Goal: Transaction & Acquisition: Purchase product/service

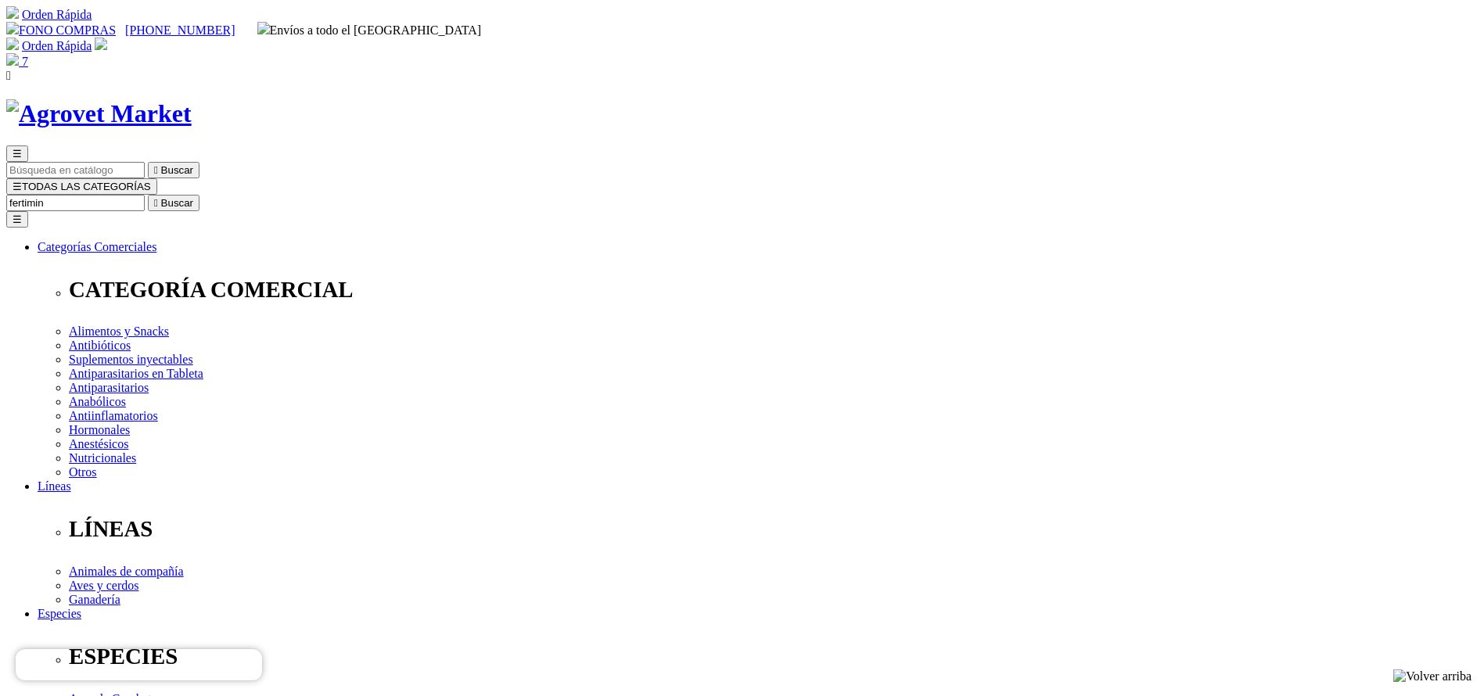
type input "fertimin"
click at [148, 195] on button " Buscar" at bounding box center [174, 203] width 52 height 16
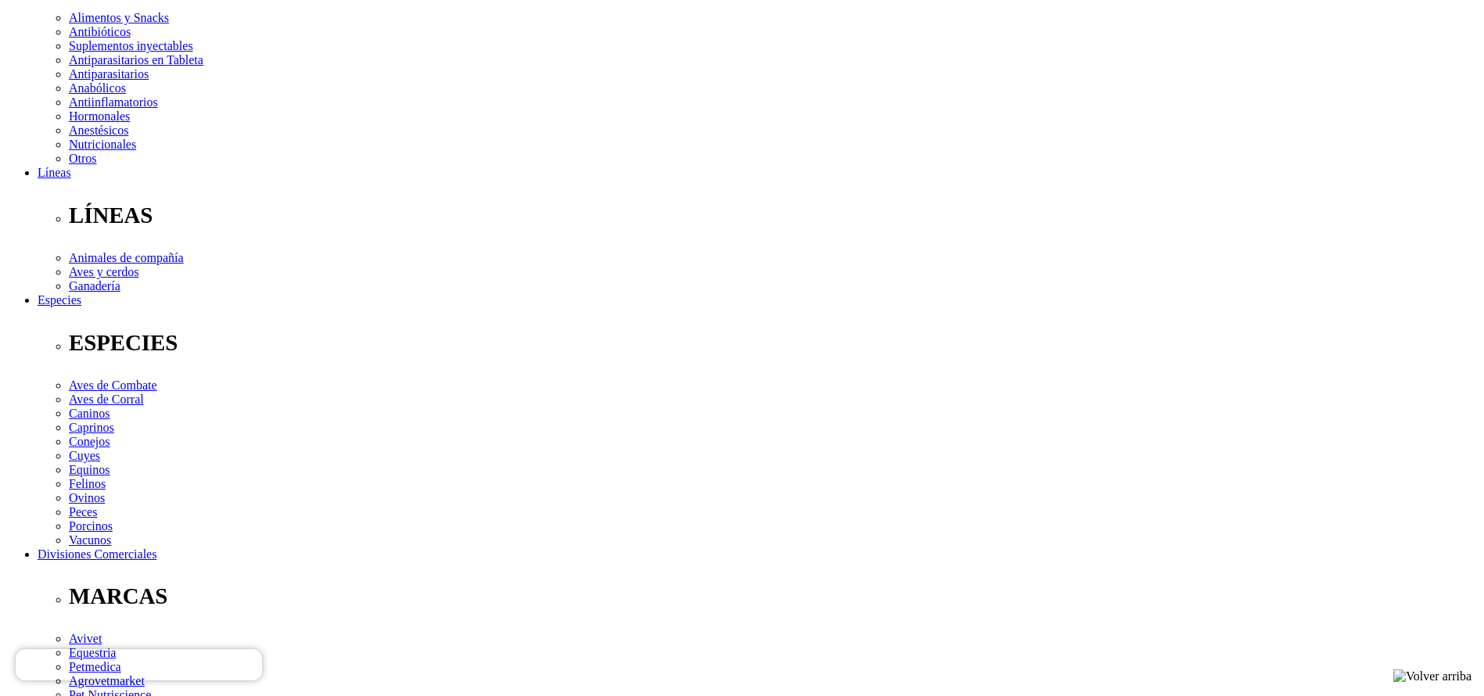
scroll to position [352, 0]
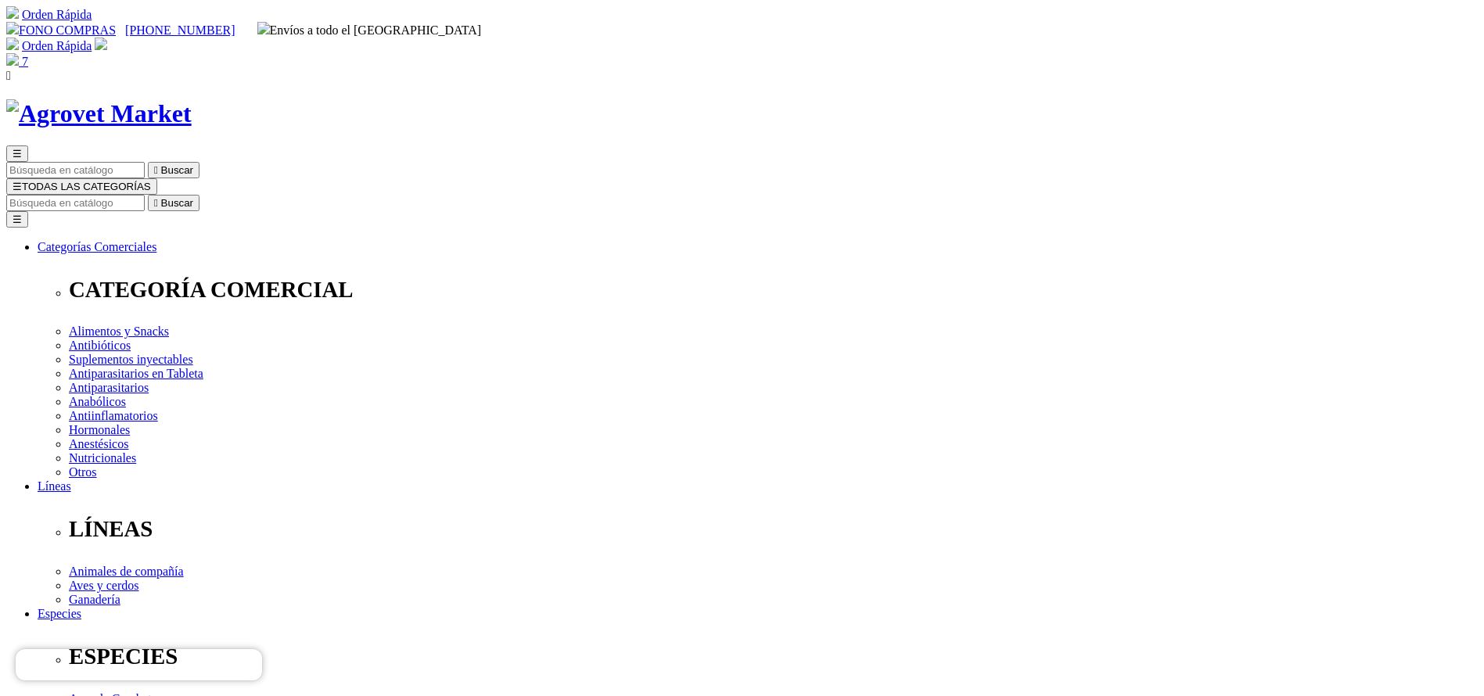
click at [892, 146] on div "☰  Buscar ☰ TODAS LAS CATEGORÍAS  Buscar Toggle navigation ☰ Categorías Comer…" at bounding box center [742, 630] width 1472 height 969
click at [145, 195] on input "Buscar" at bounding box center [75, 203] width 138 height 16
type input "pen duo"
click at [467, 195] on button " Buscar" at bounding box center [493, 203] width 52 height 16
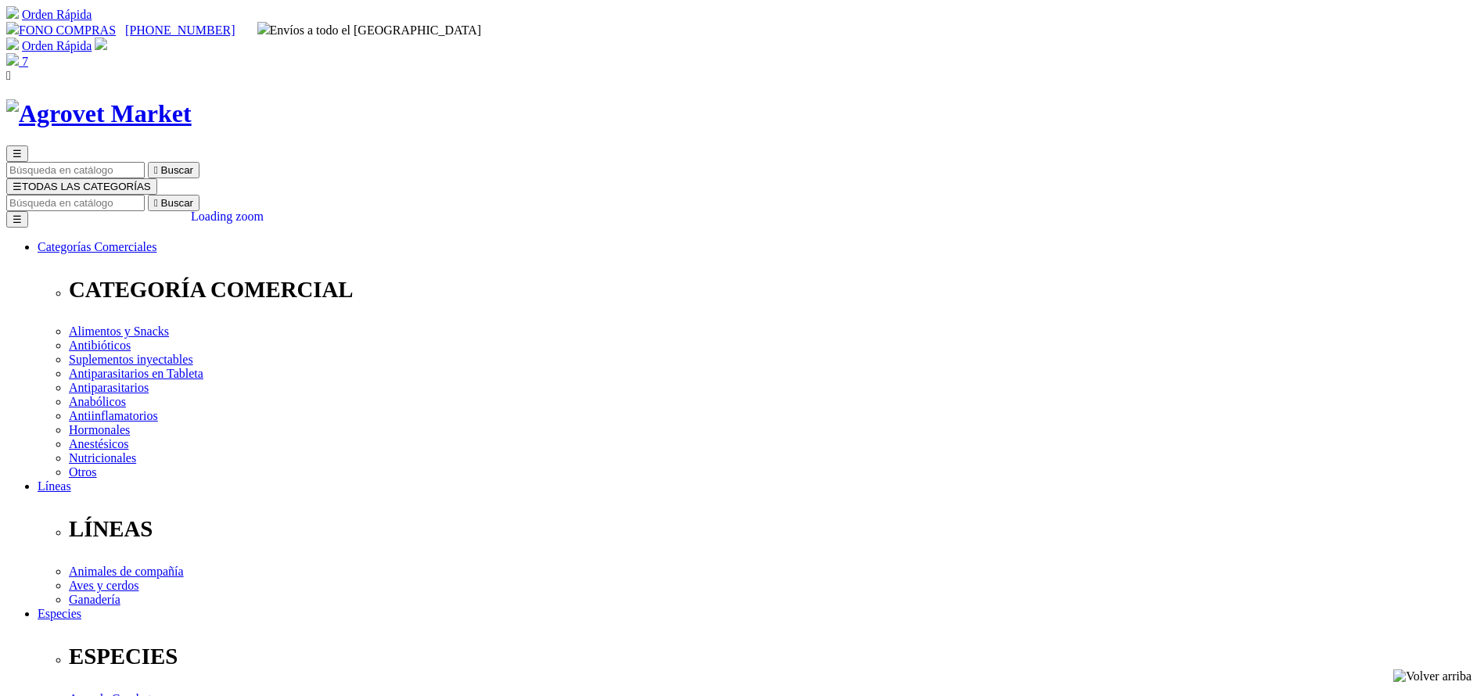
radio input "true"
select select "97"
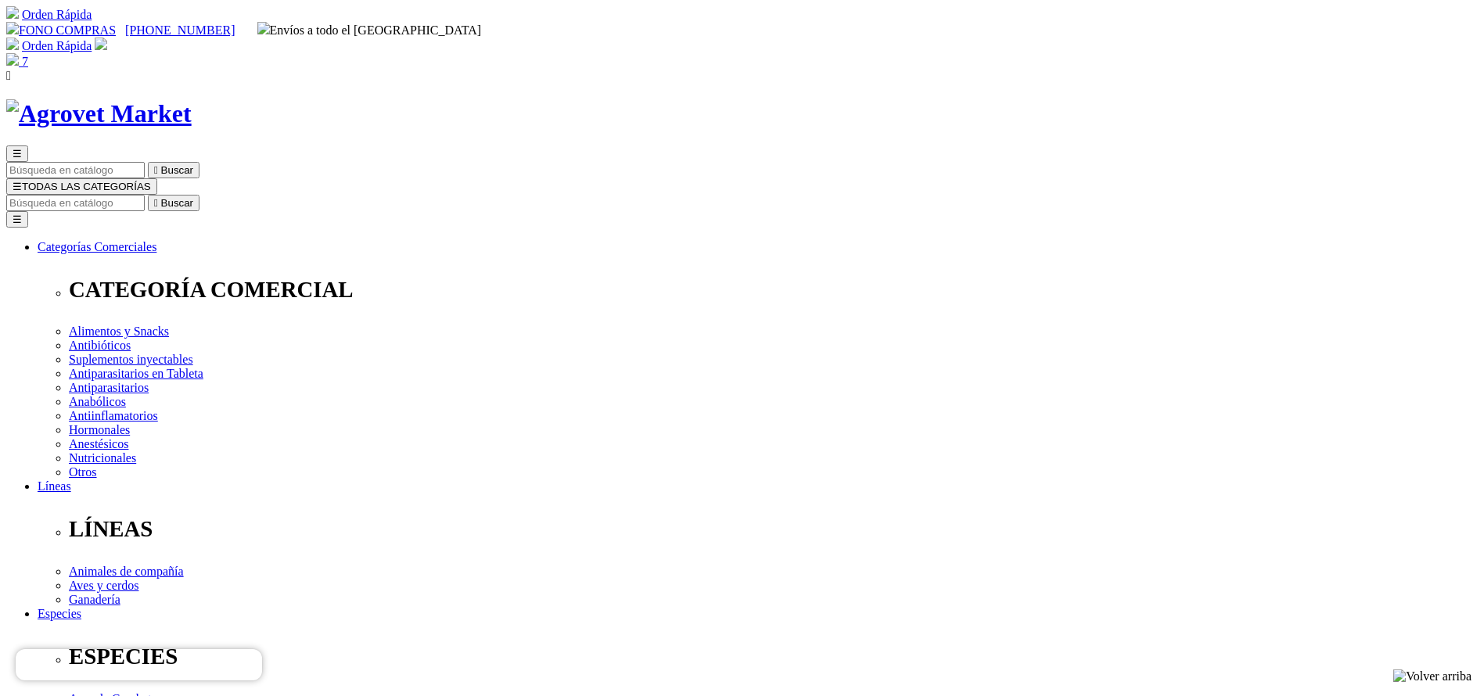
select select "97"
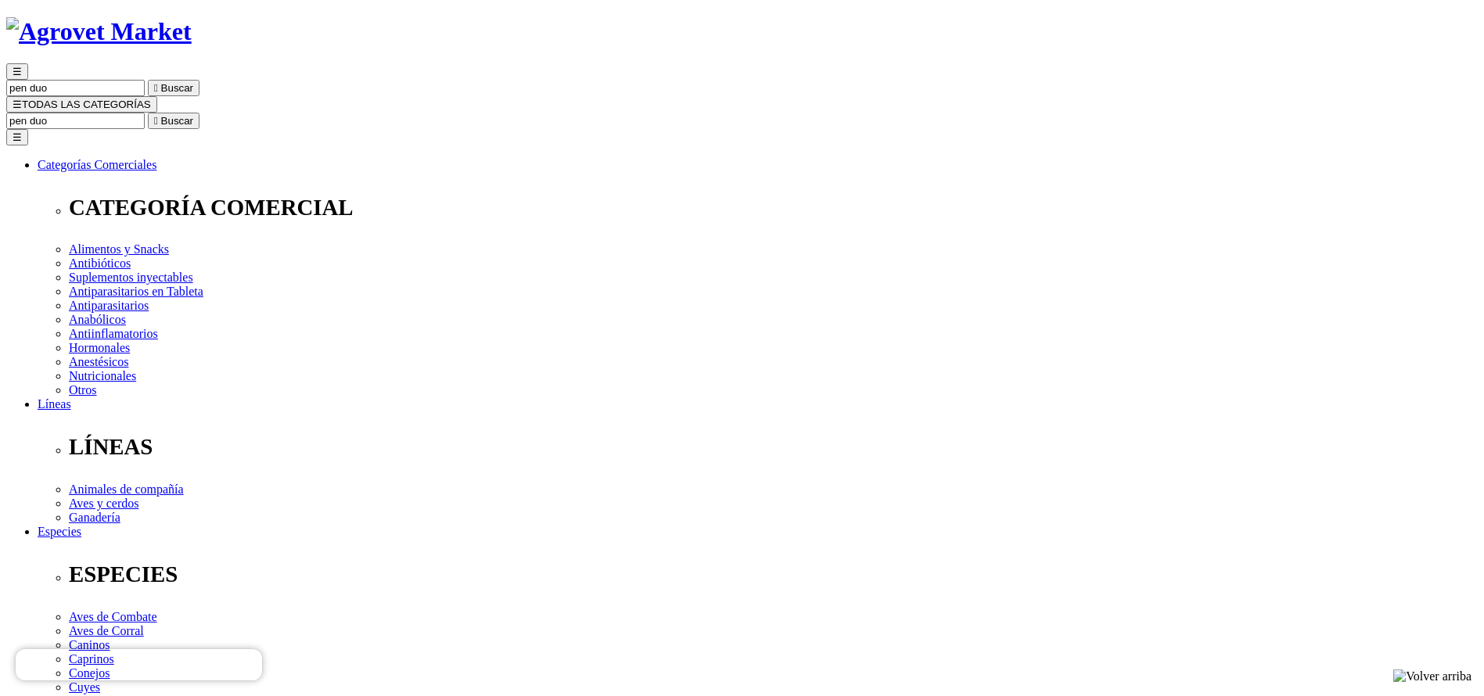
scroll to position [117, 0]
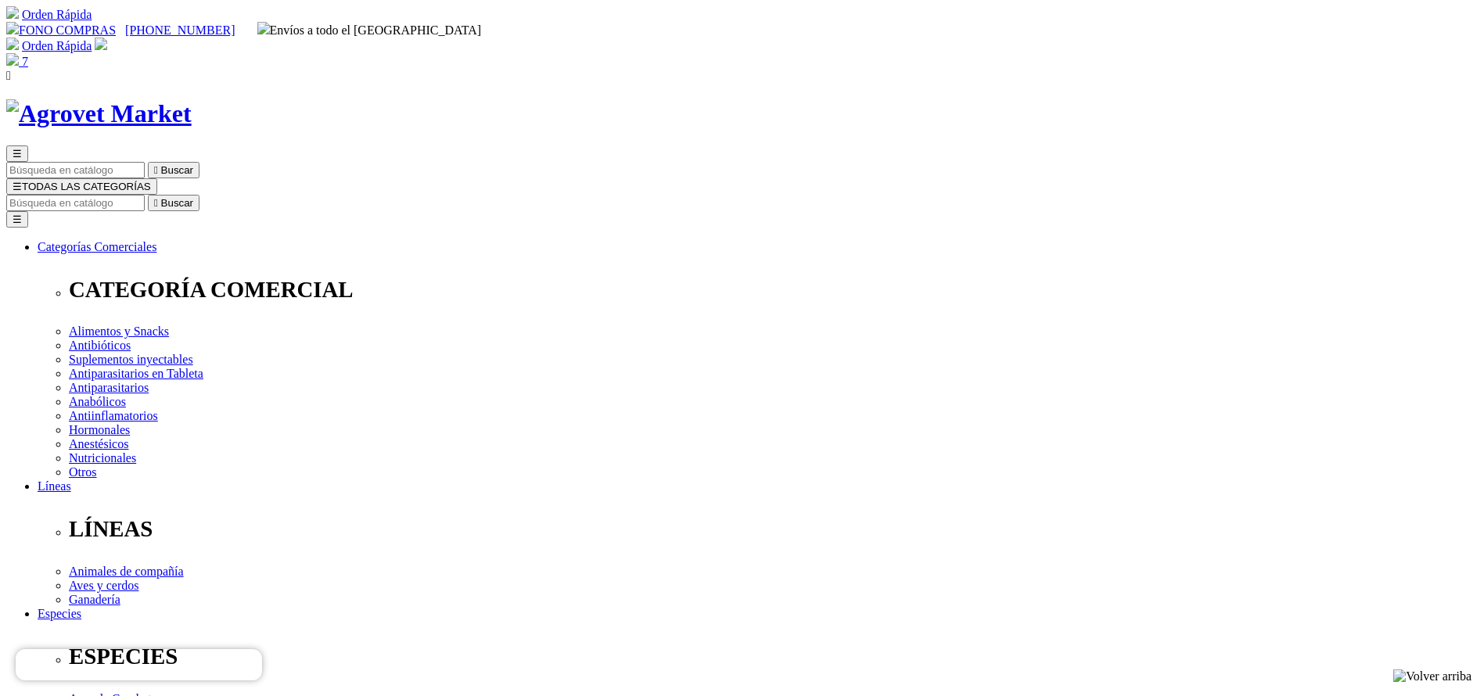
radio input "true"
select select "96"
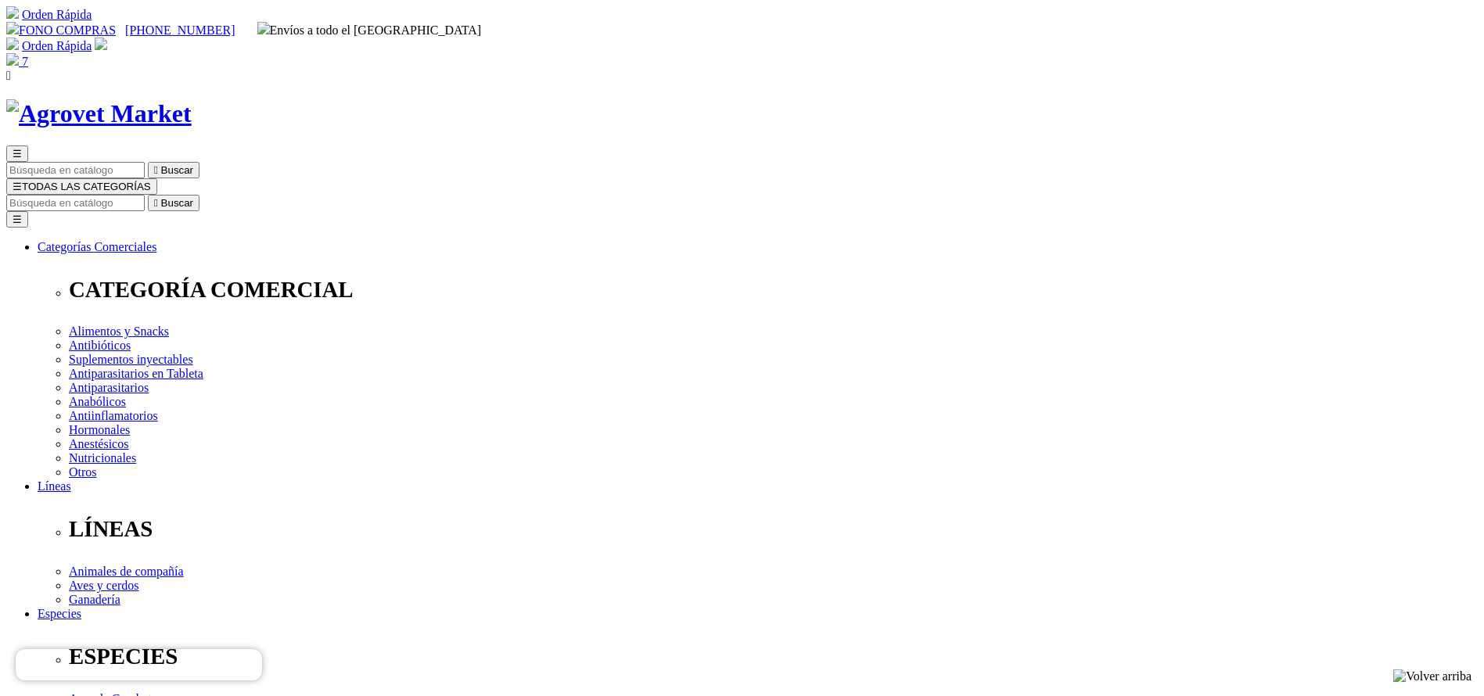
select select "96"
radio input "true"
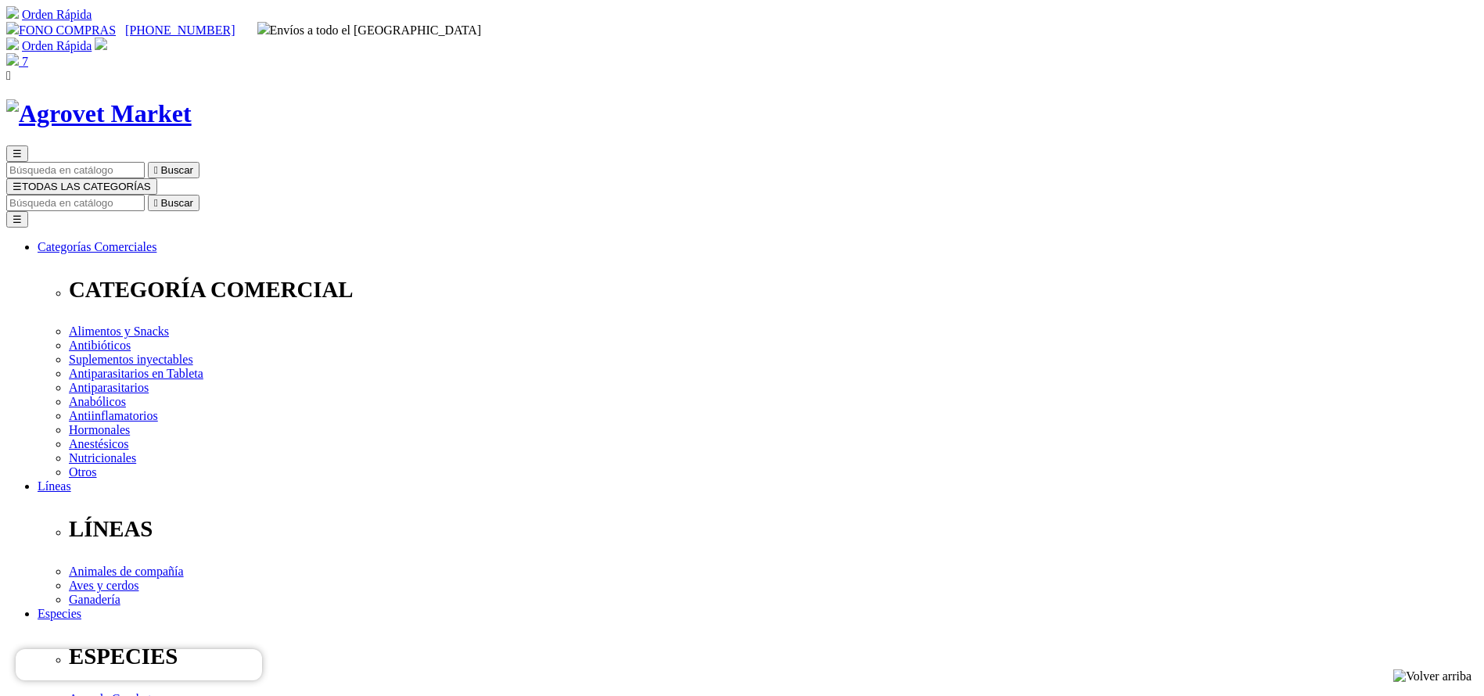
select select "0"
select select "3"
click at [145, 195] on input "Buscar" at bounding box center [75, 203] width 138 height 16
type input "cefaj"
click at [148, 195] on button " Buscar" at bounding box center [174, 203] width 52 height 16
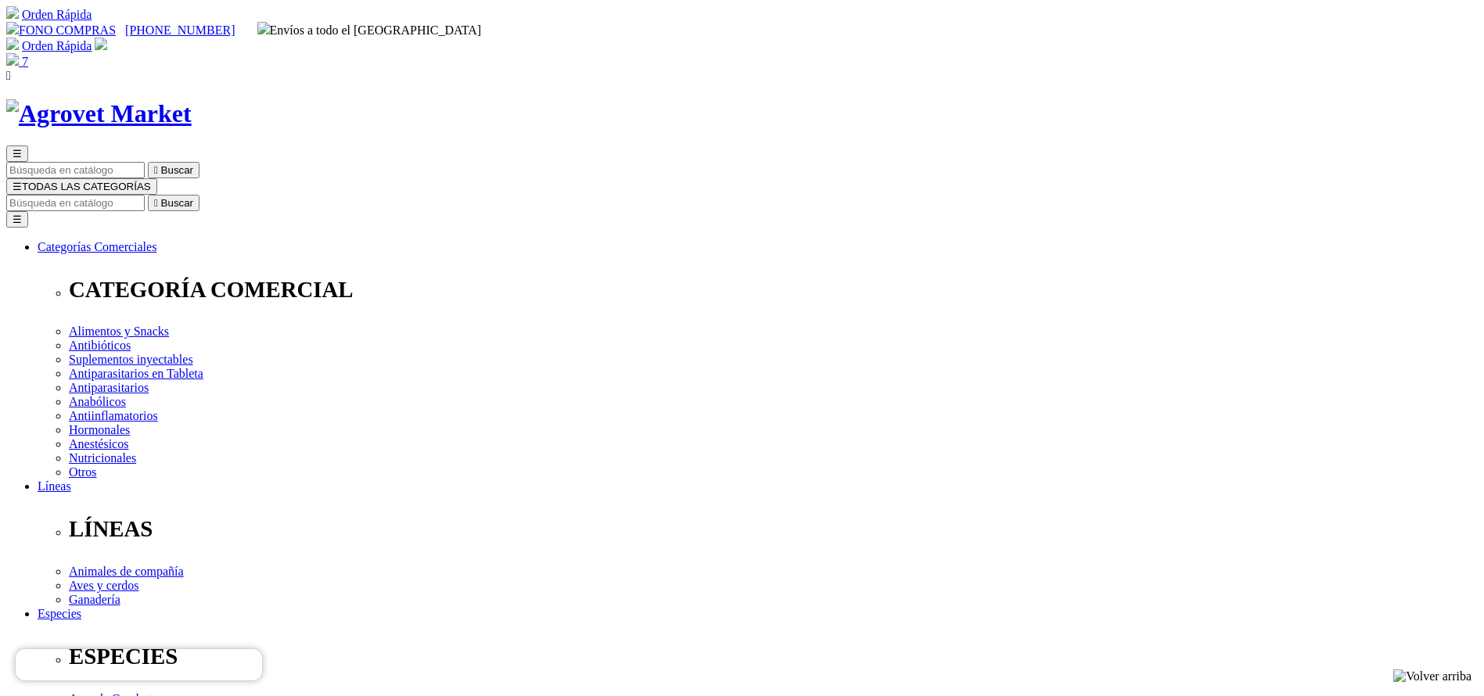
radio input "true"
select select "38"
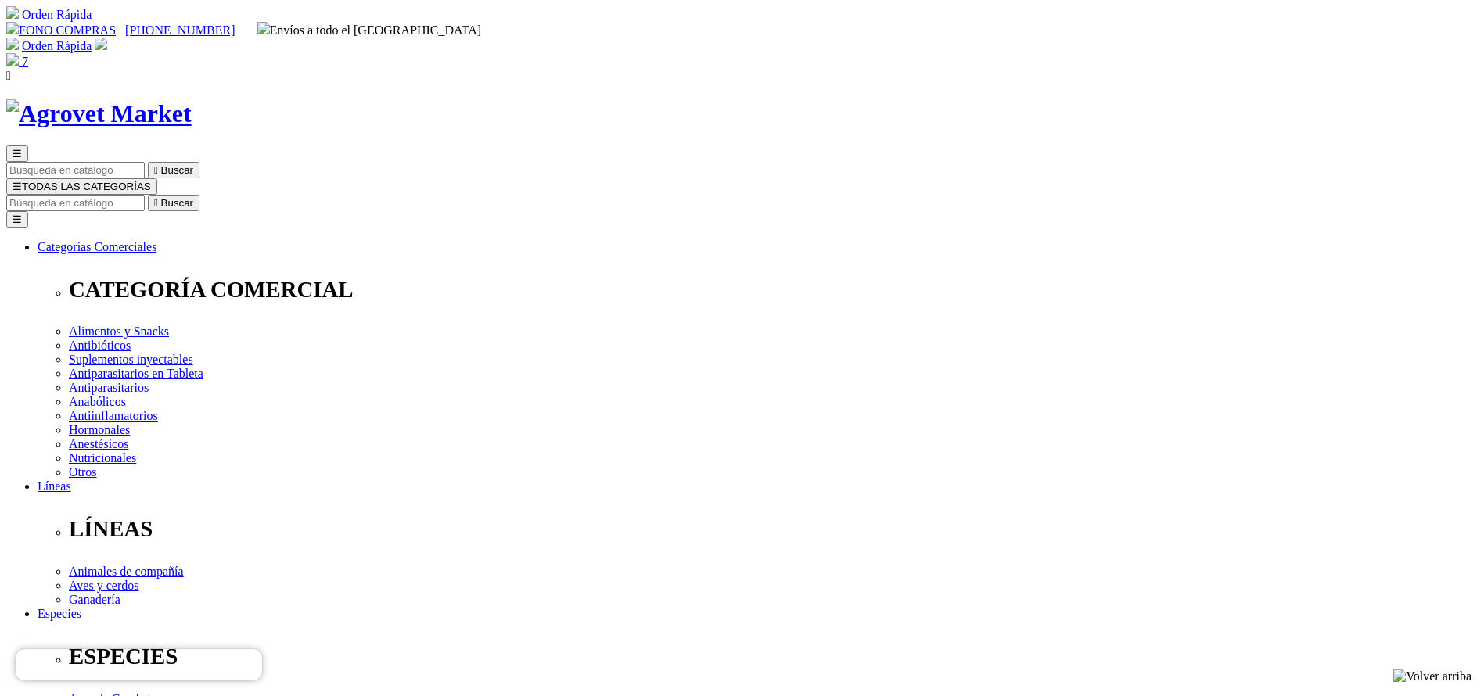
radio input "true"
select select "0"
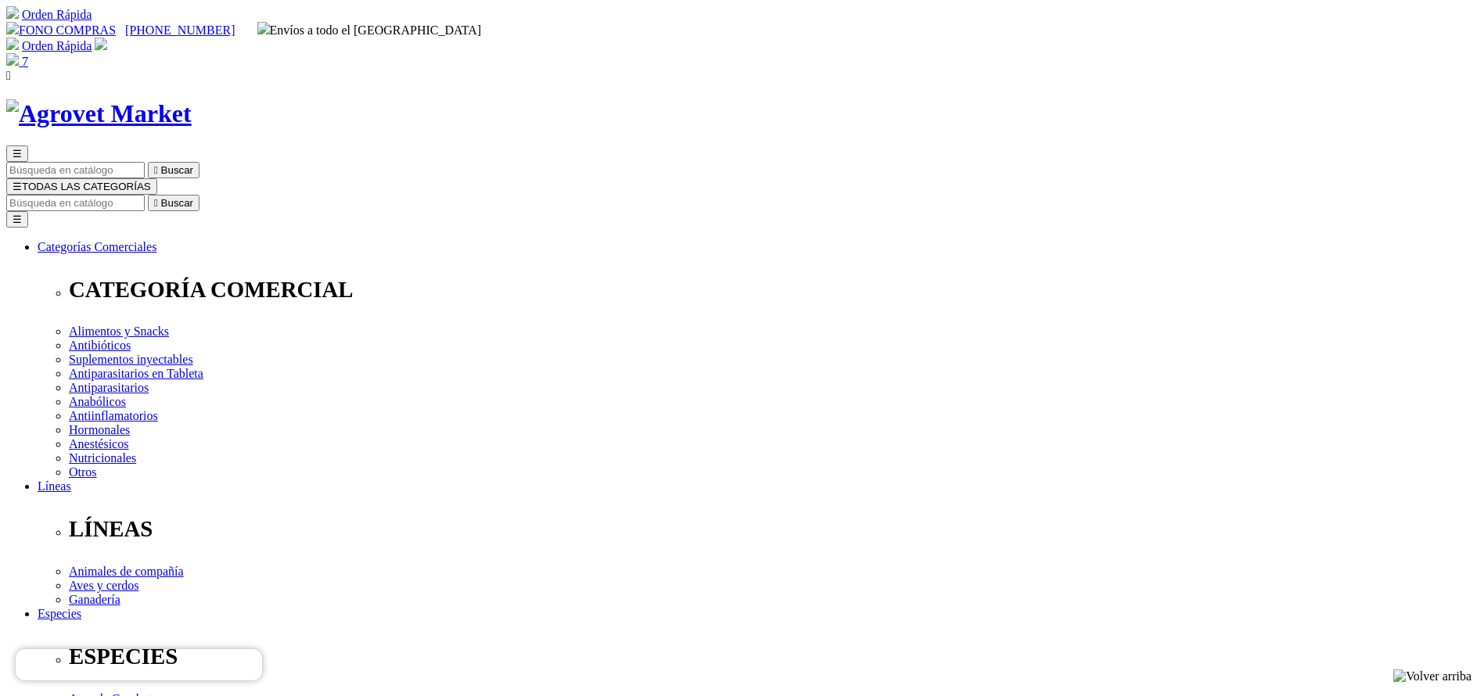
select select "3"
click at [778, 146] on div "☰  Buscar ☰ TODAS LAS CATEGORÍAS  Buscar Toggle navigation ☰ Categorías Comer…" at bounding box center [742, 630] width 1472 height 969
click at [145, 195] on input "Buscar" at bounding box center [75, 203] width 138 height 16
type input "cefa"
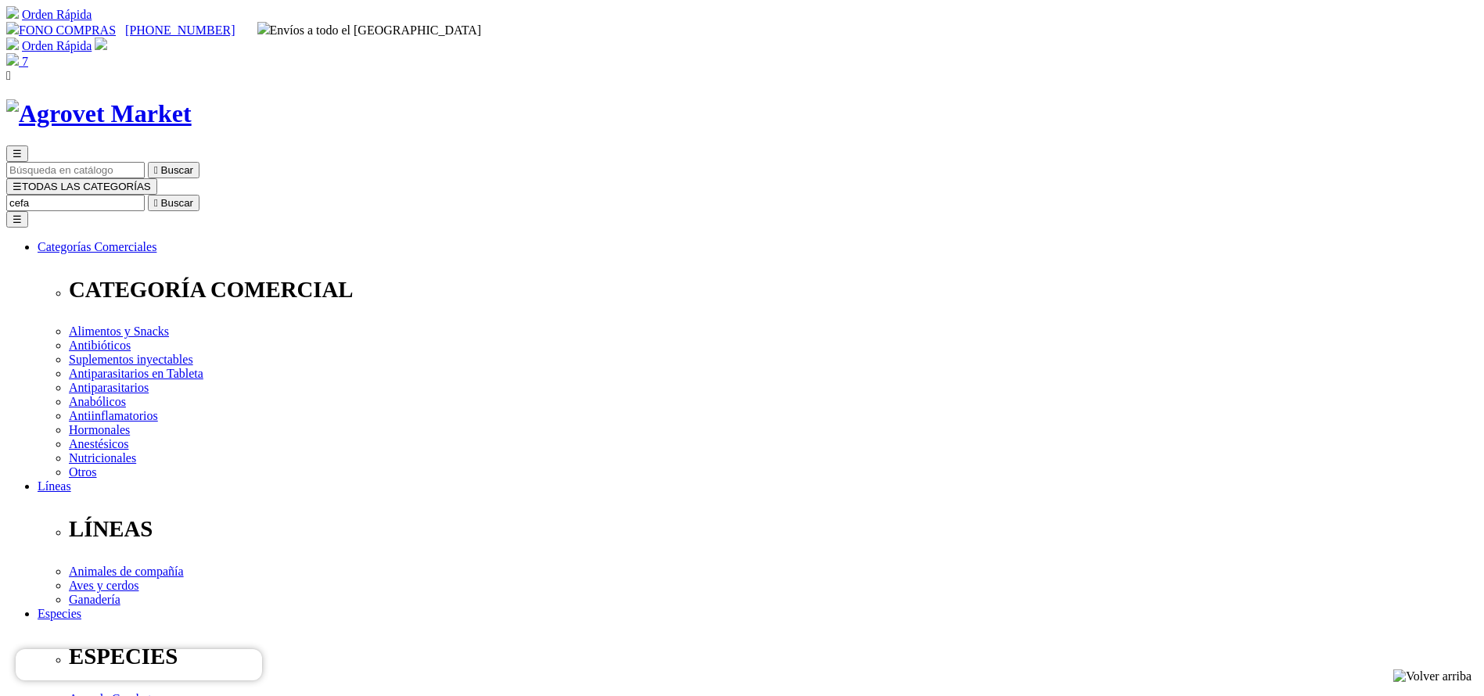
click at [148, 195] on button " Buscar" at bounding box center [174, 203] width 52 height 16
radio input "true"
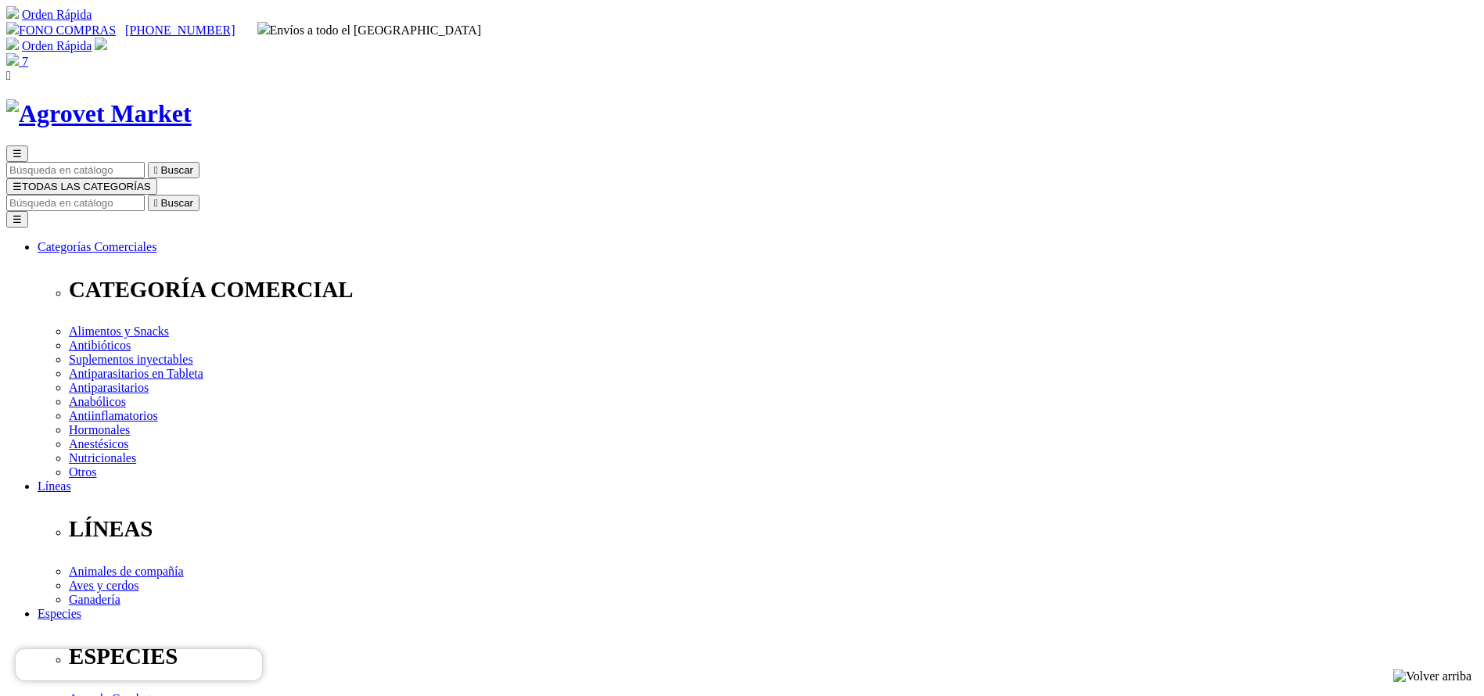
select select "34"
click at [145, 195] on input "Buscar" at bounding box center [75, 203] width 138 height 16
type input "cato"
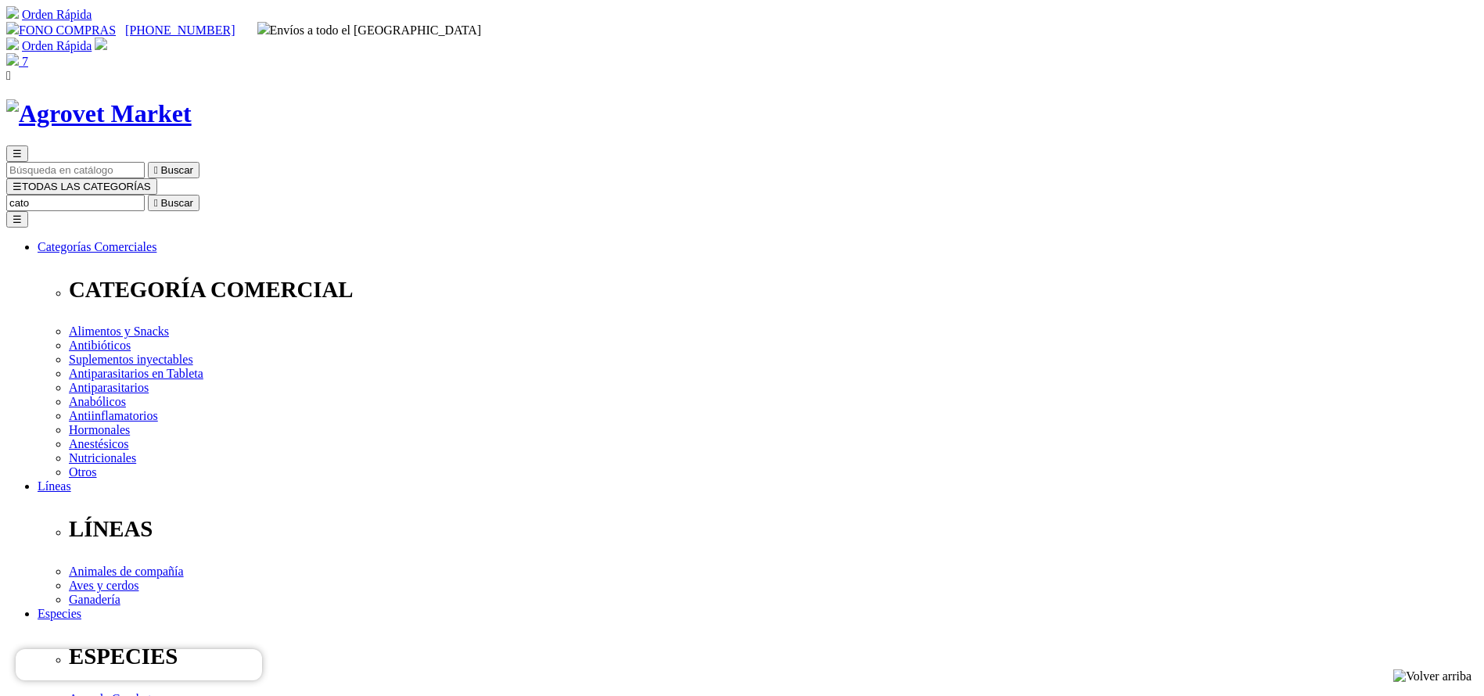
click at [148, 195] on button " Buscar" at bounding box center [174, 203] width 52 height 16
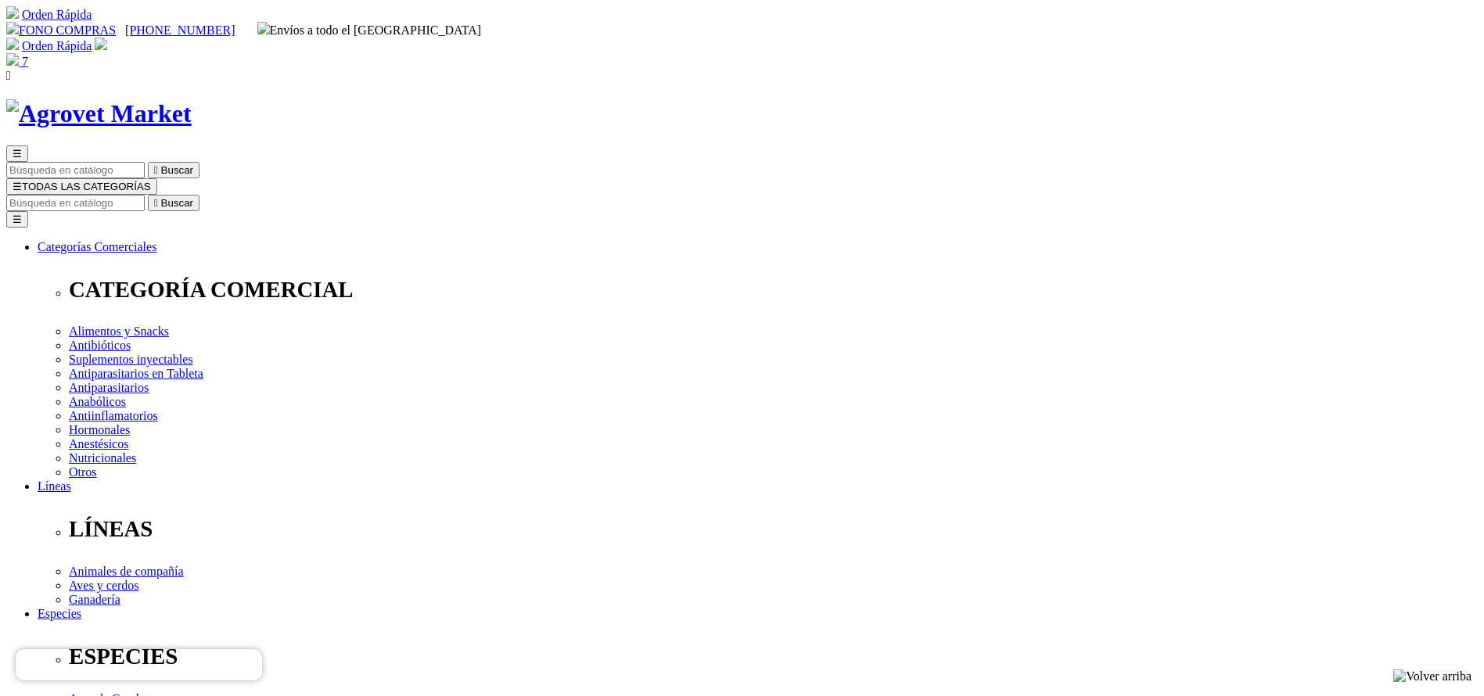
radio input "true"
select select "233"
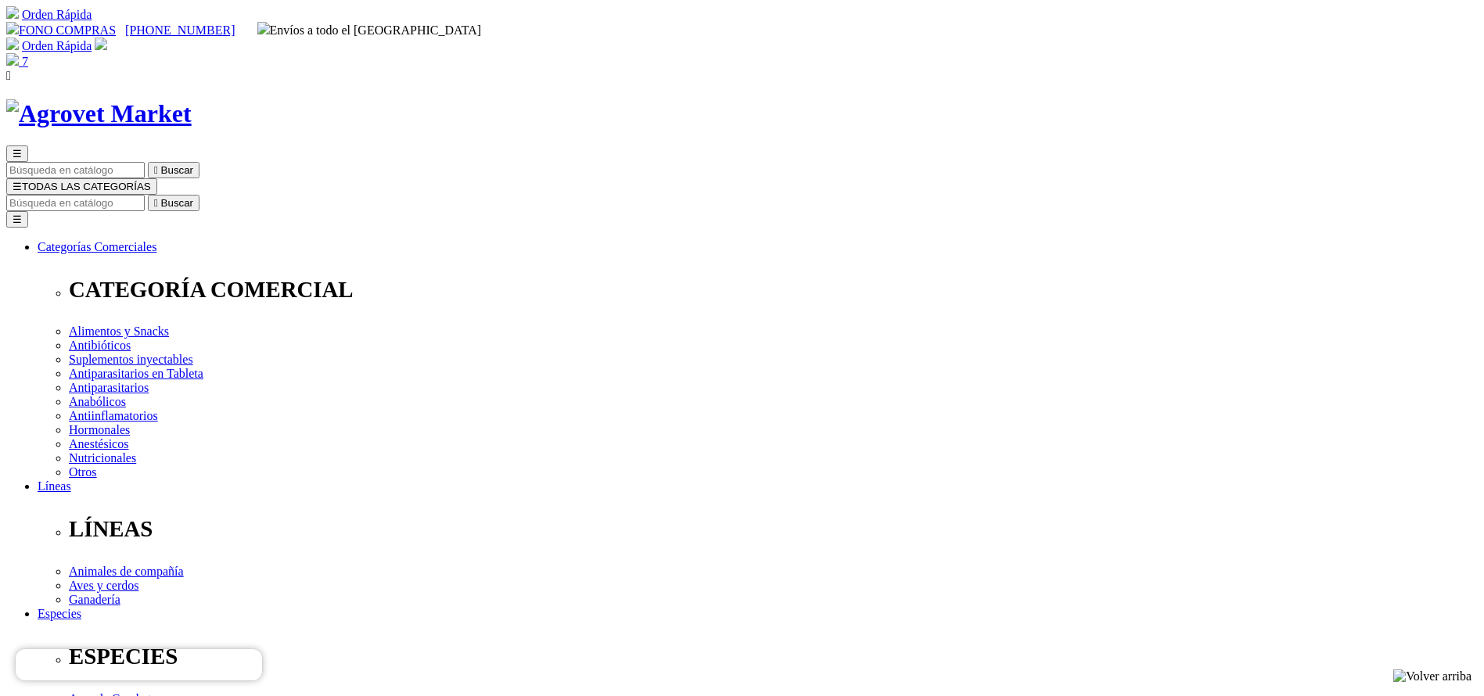
select select "234"
select select "235"
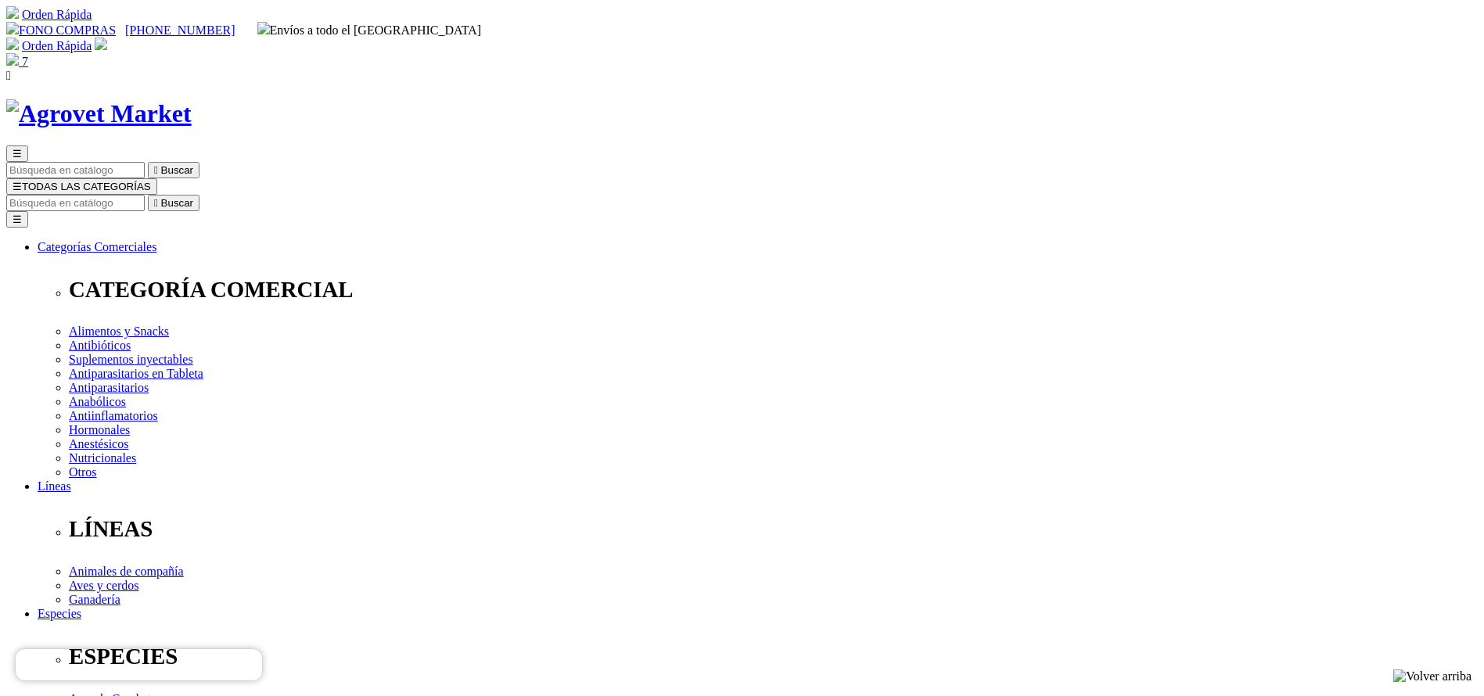
select select "235"
click at [145, 195] on input "Buscar" at bounding box center [75, 203] width 138 height 16
type input "hemato"
click at [148, 195] on button " Buscar" at bounding box center [174, 203] width 52 height 16
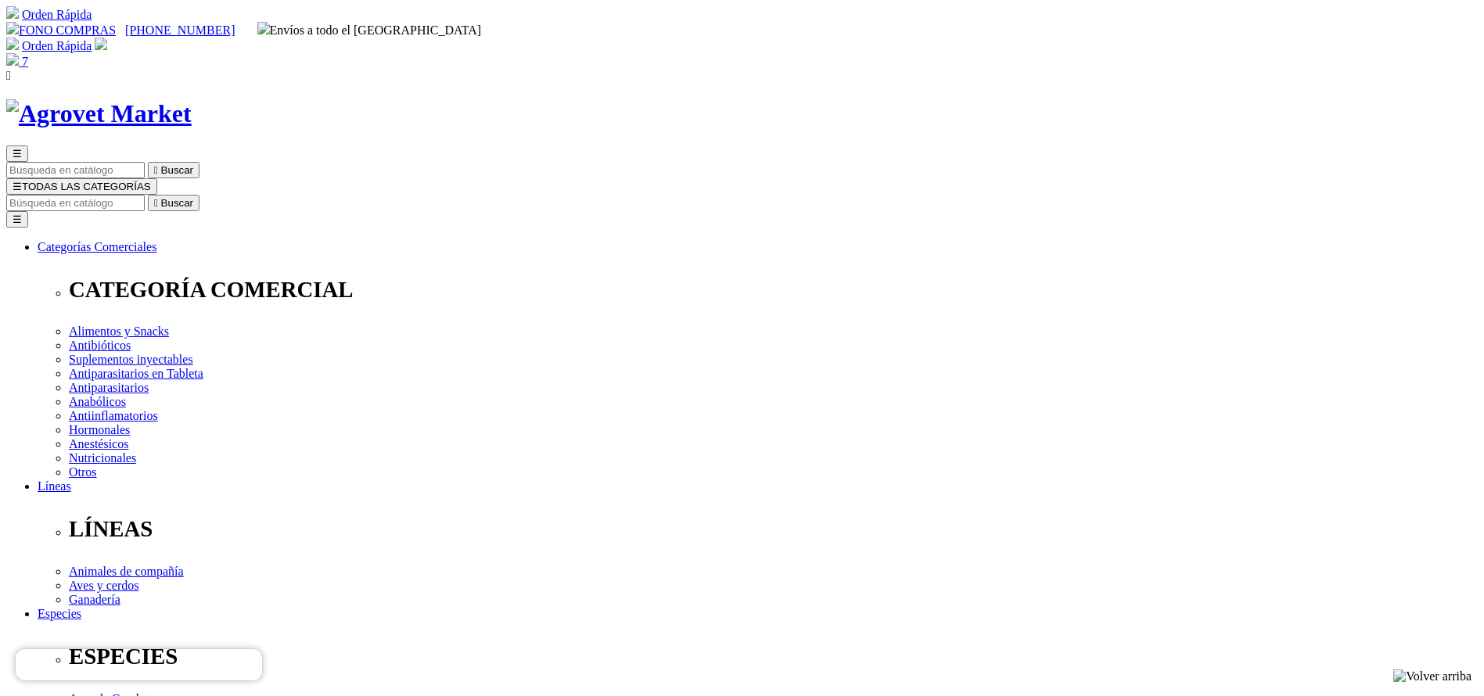
radio input "true"
select select "7"
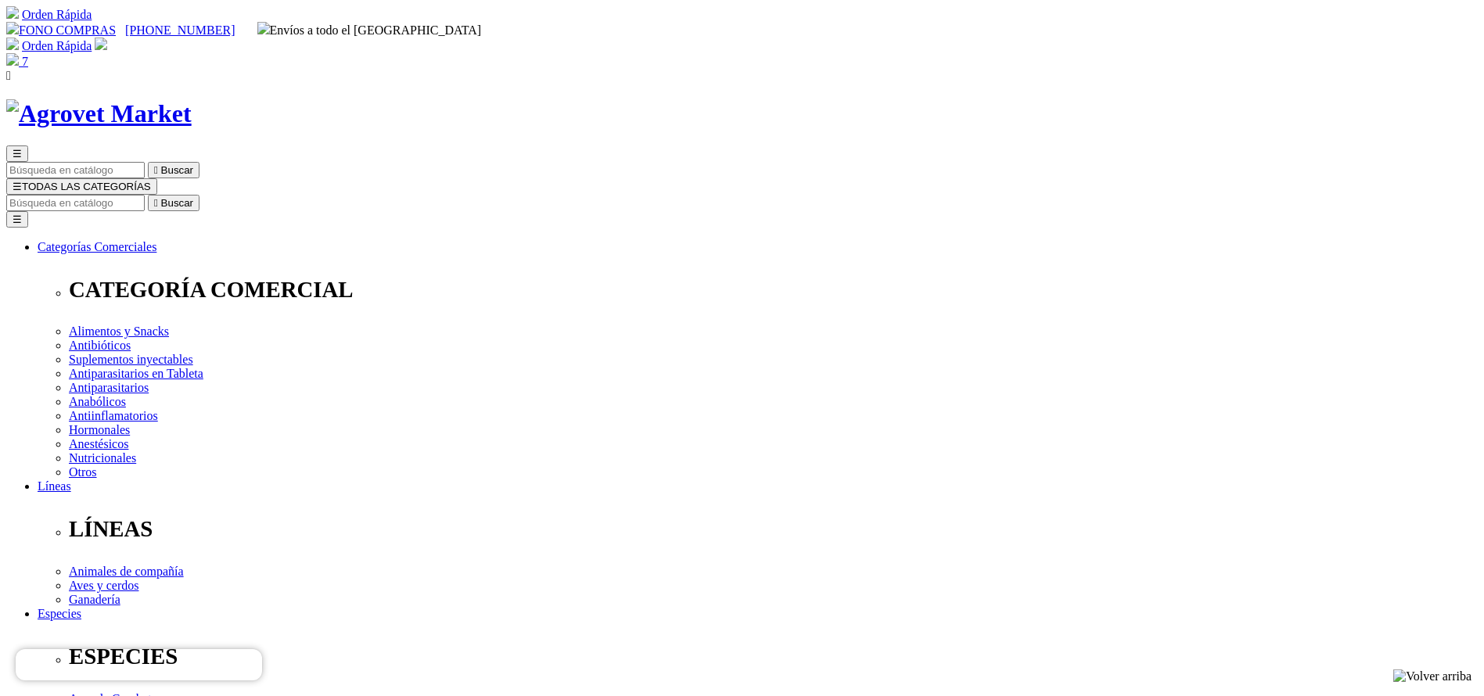
select select "11"
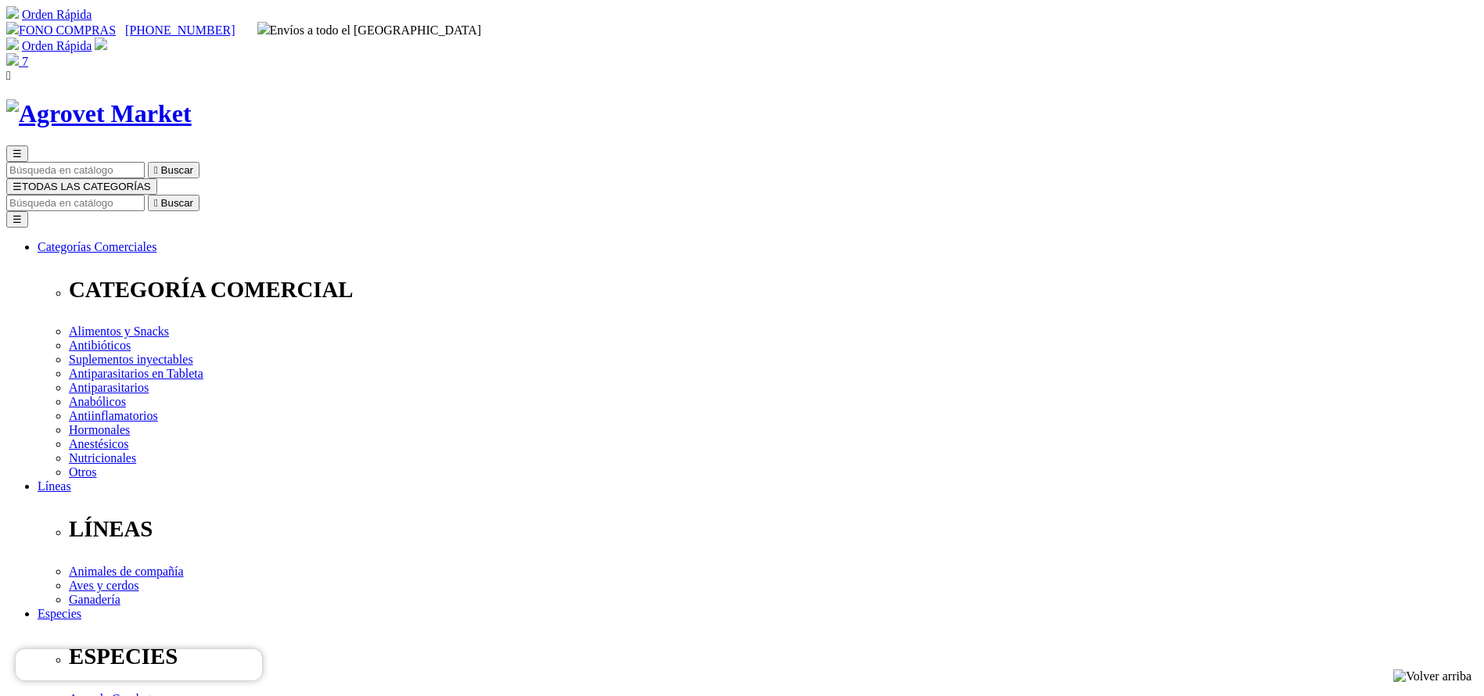
click at [145, 195] on input "Buscar" at bounding box center [75, 203] width 138 height 16
type input "masti"
click at [148, 195] on button " Buscar" at bounding box center [174, 203] width 52 height 16
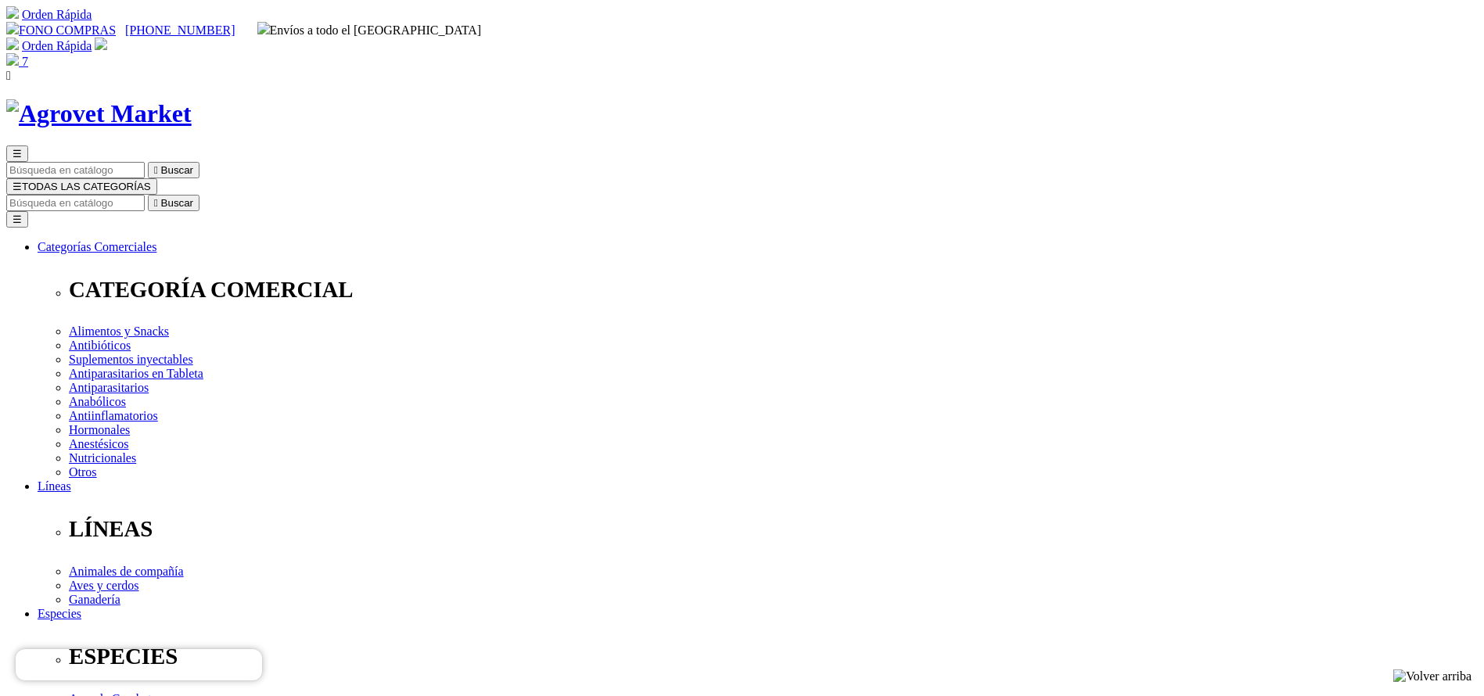
radio input "true"
select select "286"
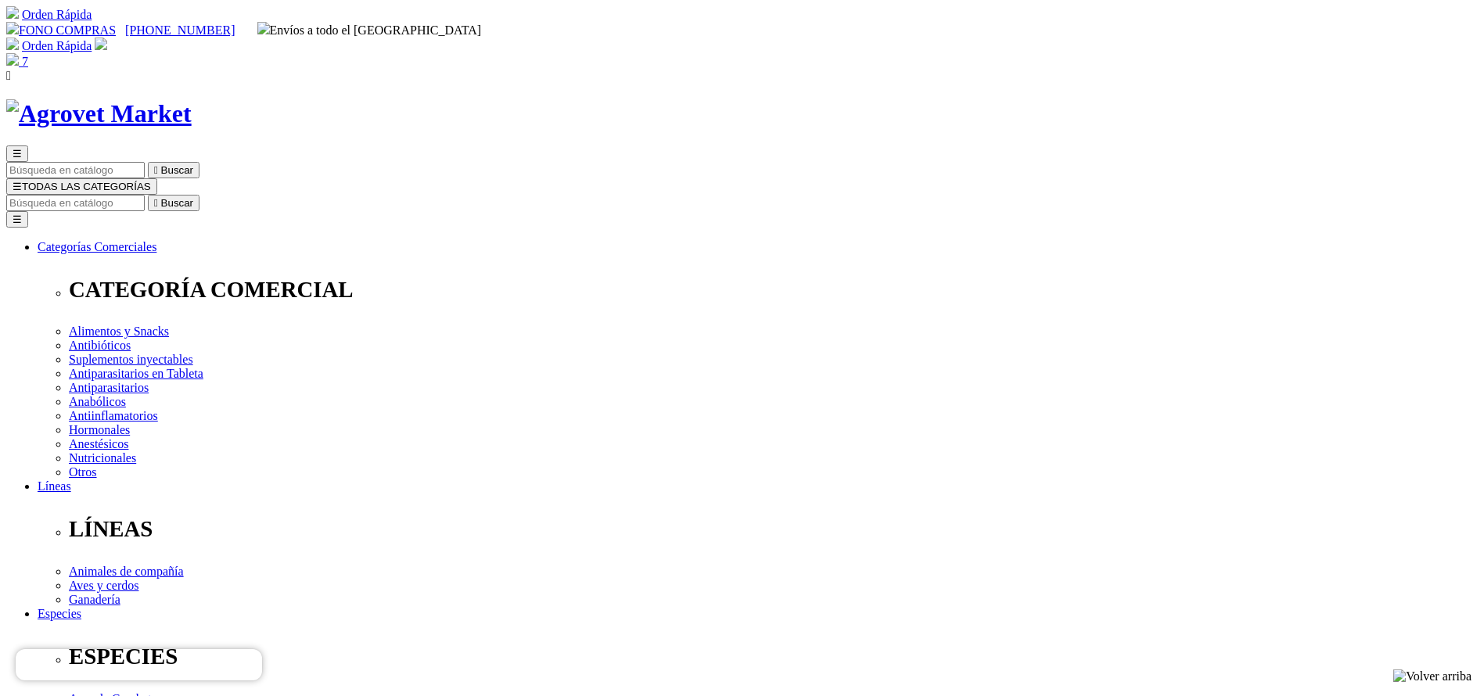
radio input "true"
select select "0"
click at [1159, 53] on div "7" at bounding box center [742, 61] width 1472 height 16
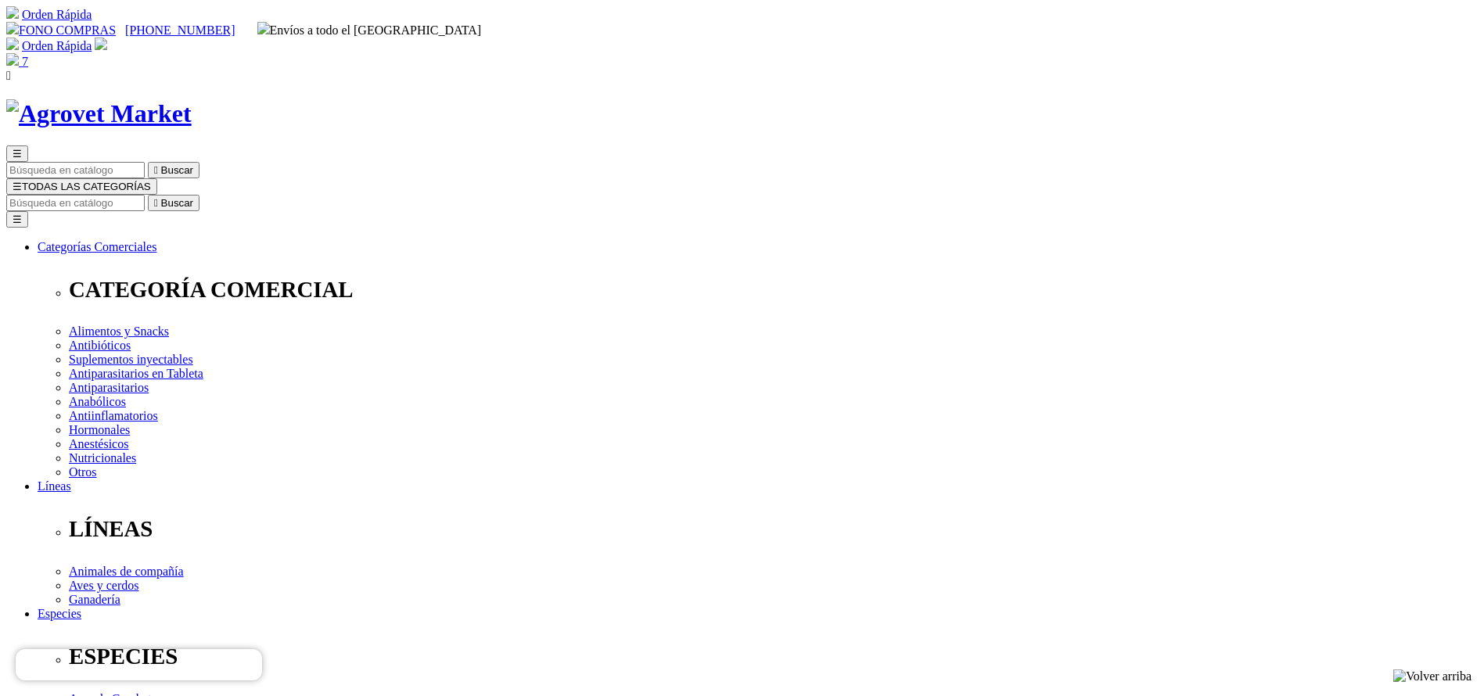
click at [19, 53] on img at bounding box center [12, 59] width 13 height 13
drag, startPoint x: 1130, startPoint y: 248, endPoint x: 1176, endPoint y: 248, distance: 46.2
copy span "319.00"
